Goal: Obtain resource: Download file/media

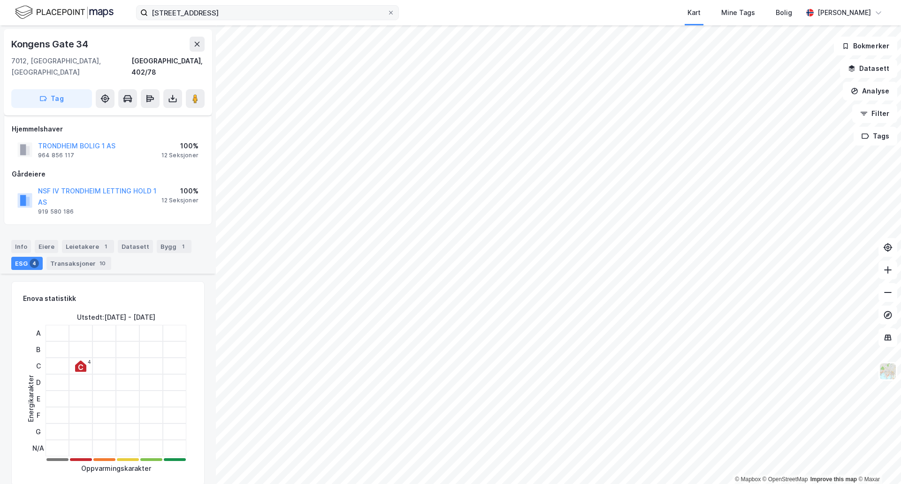
scroll to position [235, 0]
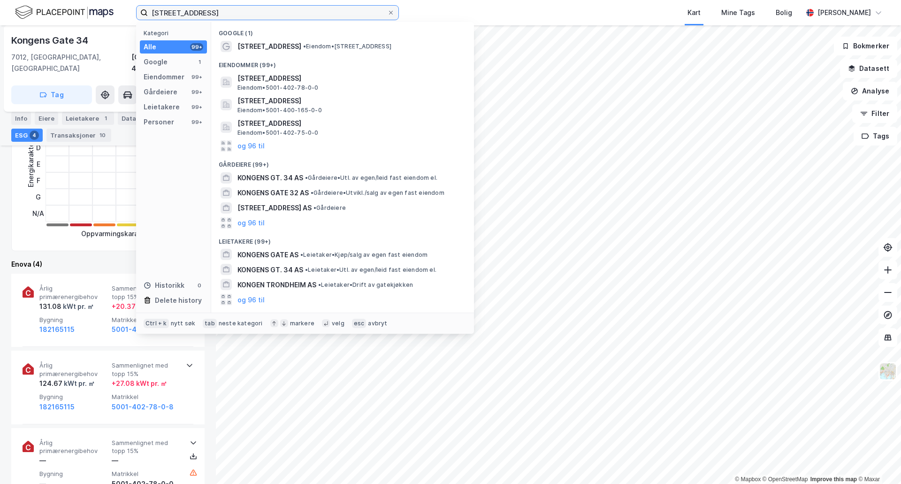
click at [208, 15] on input "[STREET_ADDRESS]" at bounding box center [267, 13] width 239 height 14
drag, startPoint x: 253, startPoint y: 14, endPoint x: 146, endPoint y: 17, distance: 107.5
click at [146, 17] on label "[STREET_ADDRESS]" at bounding box center [267, 12] width 263 height 15
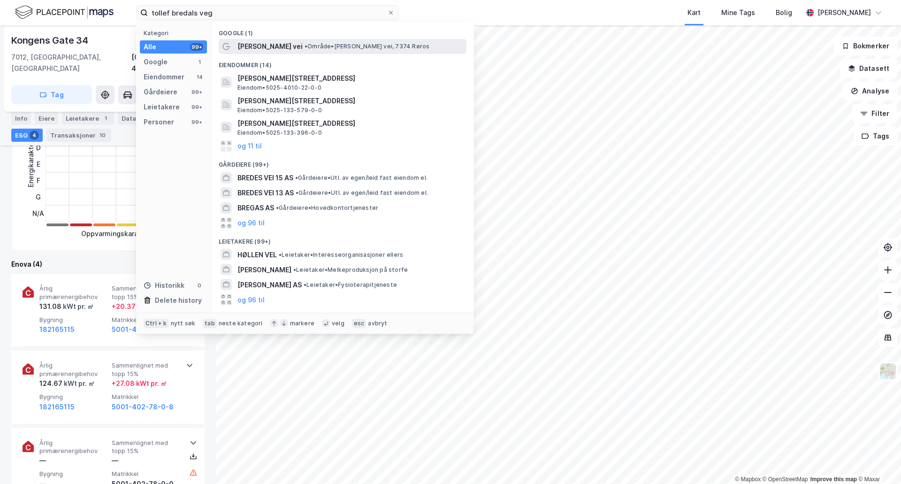
click at [255, 44] on span "[PERSON_NAME] vei" at bounding box center [269, 46] width 65 height 11
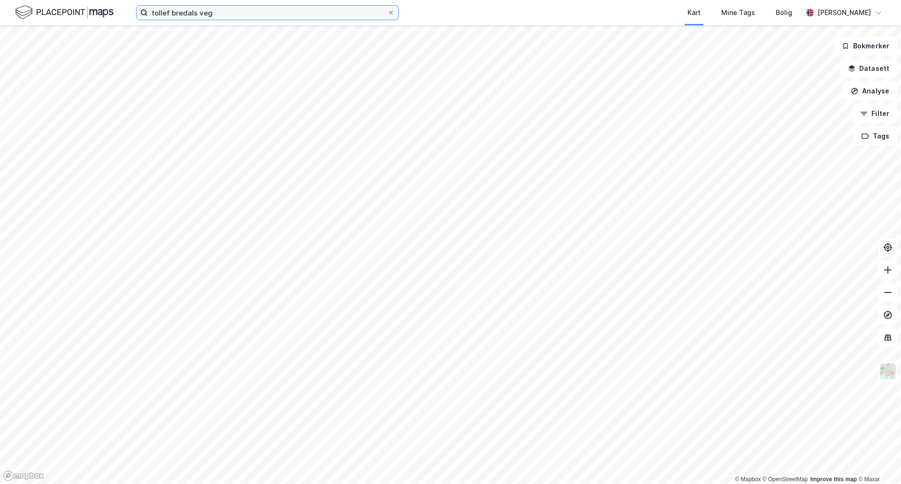
click at [223, 14] on input "tollef bredals veg" at bounding box center [267, 13] width 239 height 14
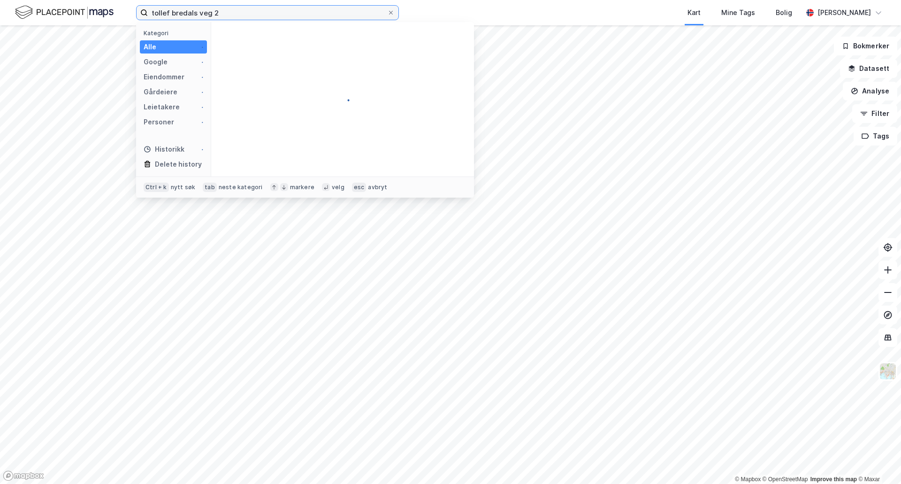
type input "tollef bredals veg 2"
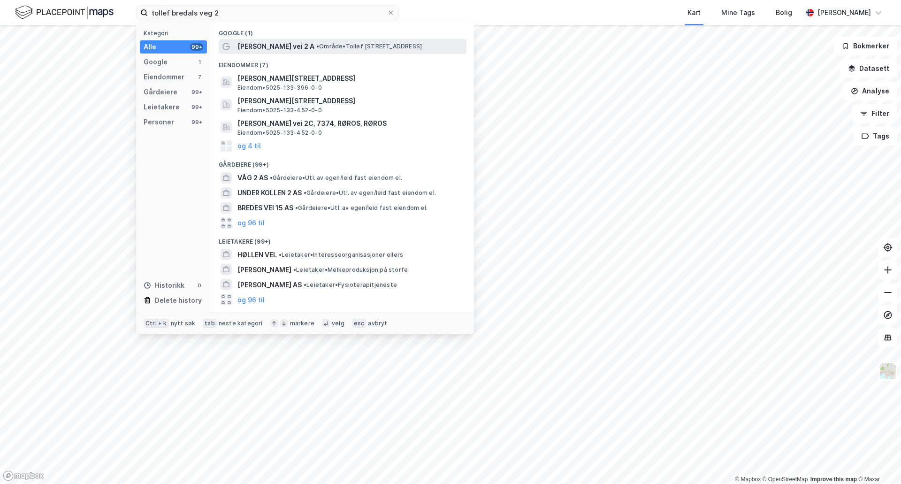
click at [275, 45] on span "[PERSON_NAME] vei 2 A" at bounding box center [275, 46] width 77 height 11
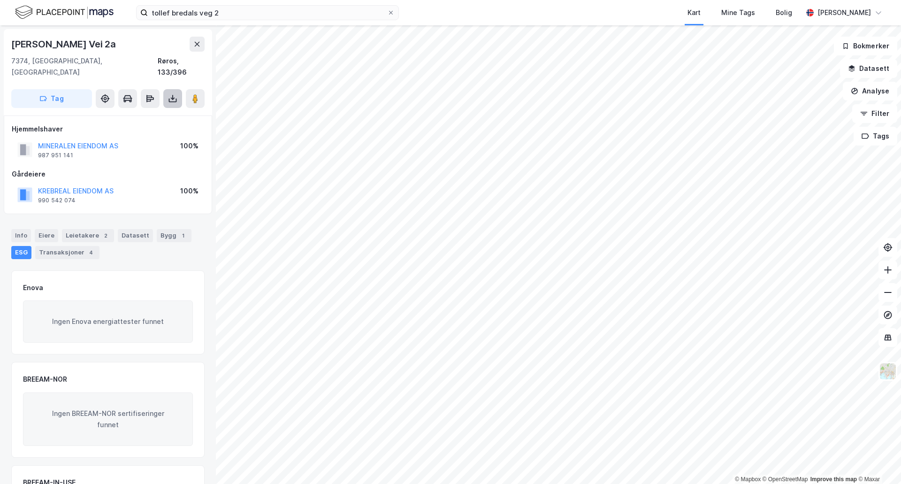
click at [176, 92] on button at bounding box center [172, 98] width 19 height 19
click at [128, 114] on div "Last ned grunnbok" at bounding box center [126, 118] width 54 height 8
